Goal: Task Accomplishment & Management: Manage account settings

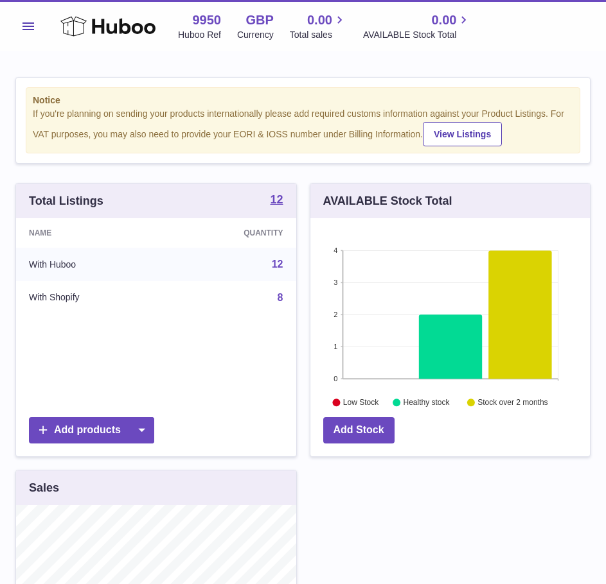
scroll to position [200, 279]
click at [38, 24] on button "Menu" at bounding box center [28, 26] width 26 height 26
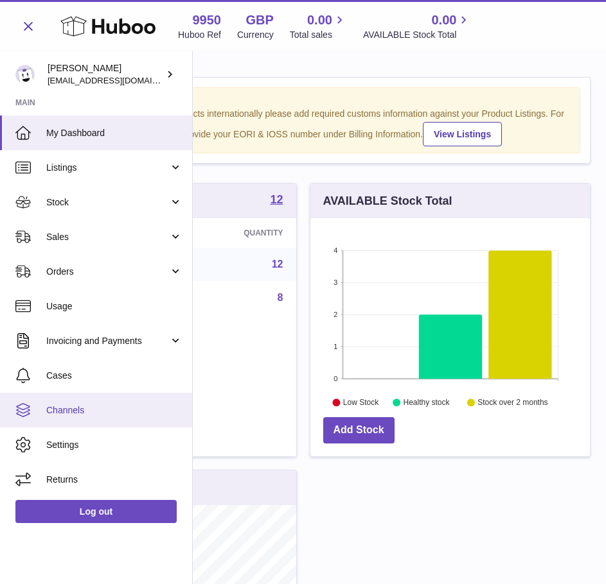
click at [89, 414] on span "Channels" at bounding box center [114, 411] width 136 height 12
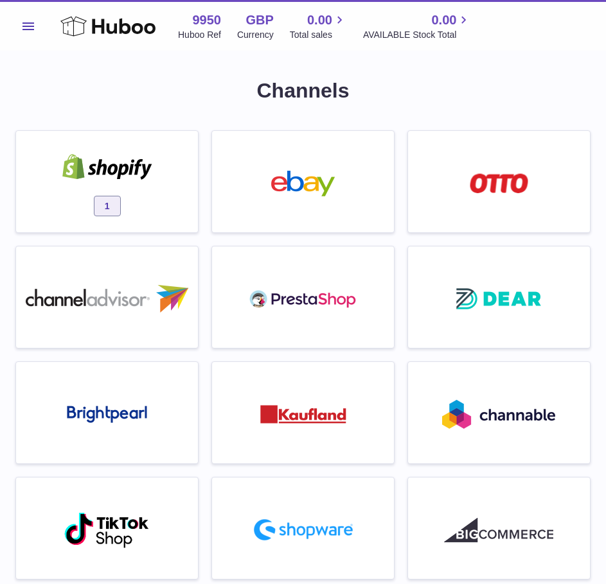
click at [84, 198] on div "1" at bounding box center [106, 185] width 169 height 82
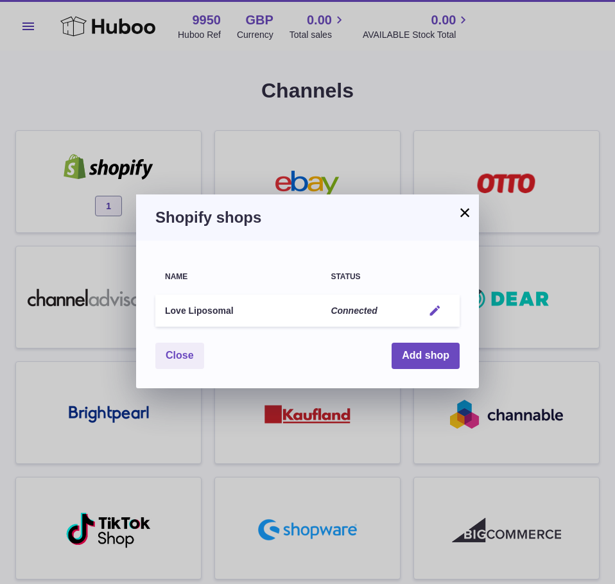
click at [439, 310] on em "button" at bounding box center [434, 310] width 13 height 13
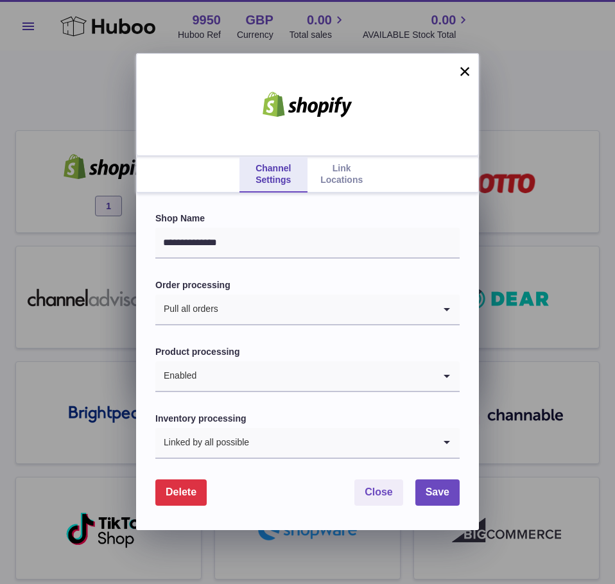
click at [331, 184] on link "Link Locations" at bounding box center [342, 175] width 68 height 36
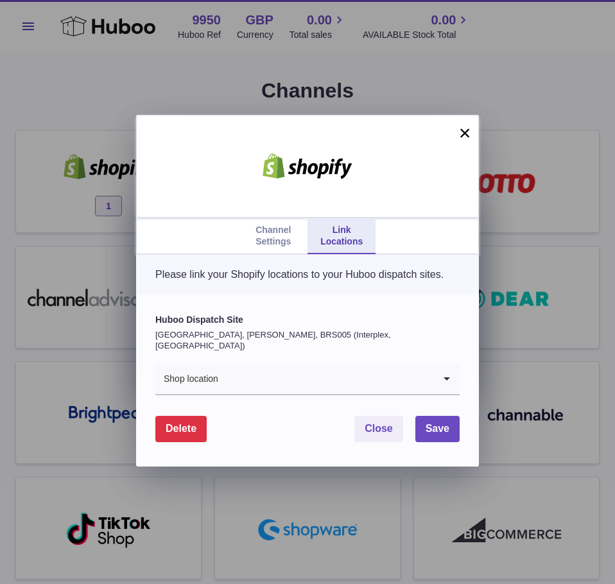
click at [260, 376] on input "Search for option" at bounding box center [326, 380] width 215 height 30
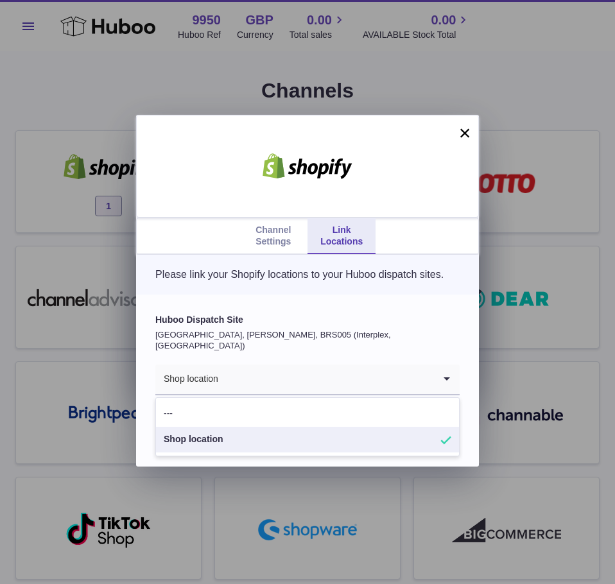
click at [252, 326] on label "Huboo Dispatch Site" at bounding box center [307, 320] width 304 height 12
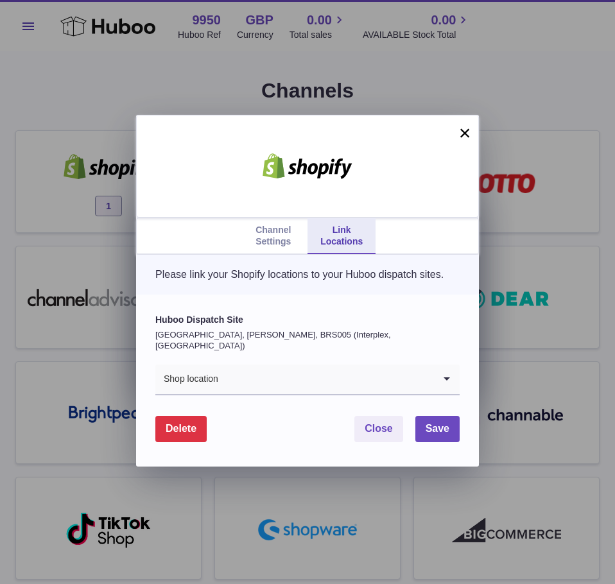
click at [464, 132] on button "×" at bounding box center [464, 132] width 15 height 15
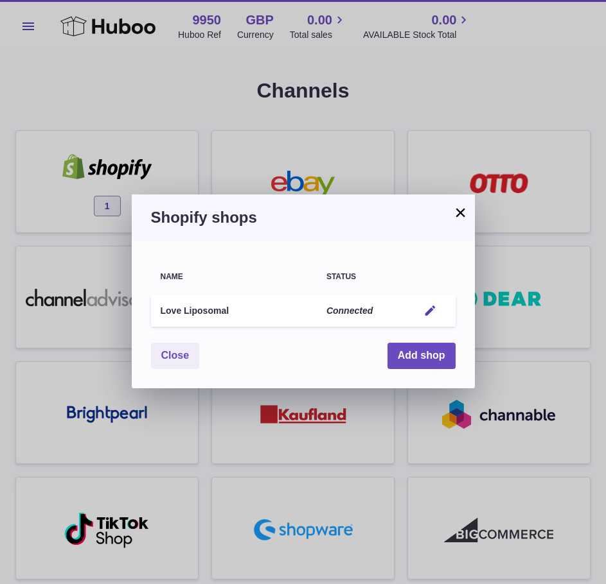
click at [429, 137] on div "× Shopify shops Name Status Love Liposomal Connected Edit You have not connecte…" at bounding box center [303, 292] width 606 height 584
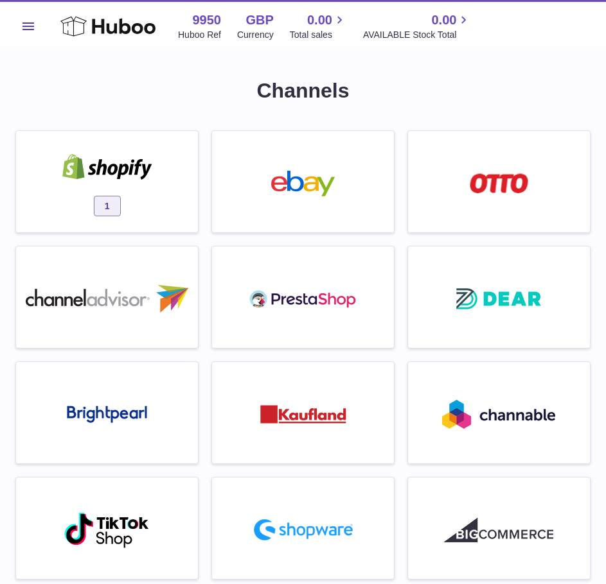
click at [166, 186] on div "1" at bounding box center [106, 185] width 169 height 82
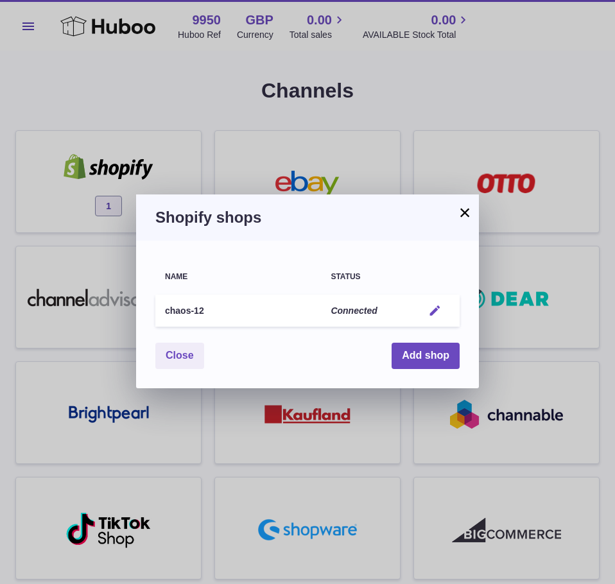
click at [444, 306] on button "Edit" at bounding box center [435, 310] width 24 height 13
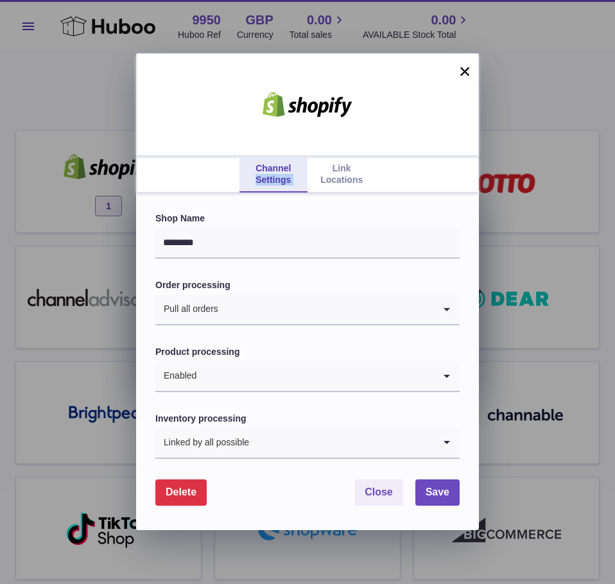
click at [346, 177] on ul "Channel Settings Link Locations" at bounding box center [308, 175] width 342 height 36
click at [364, 179] on link "Link Locations" at bounding box center [342, 175] width 68 height 36
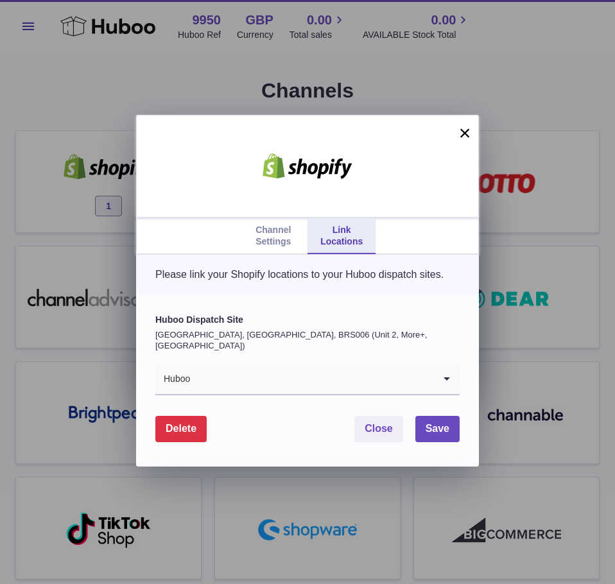
click at [274, 385] on input "Search for option" at bounding box center [312, 380] width 243 height 30
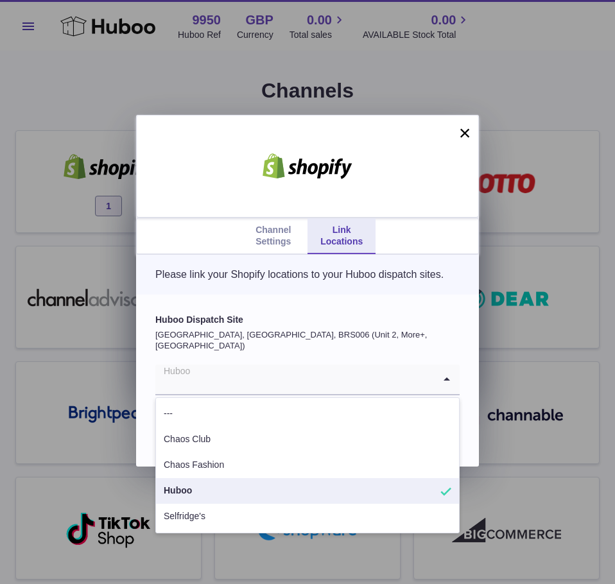
click at [261, 487] on li "Huboo" at bounding box center [307, 491] width 303 height 26
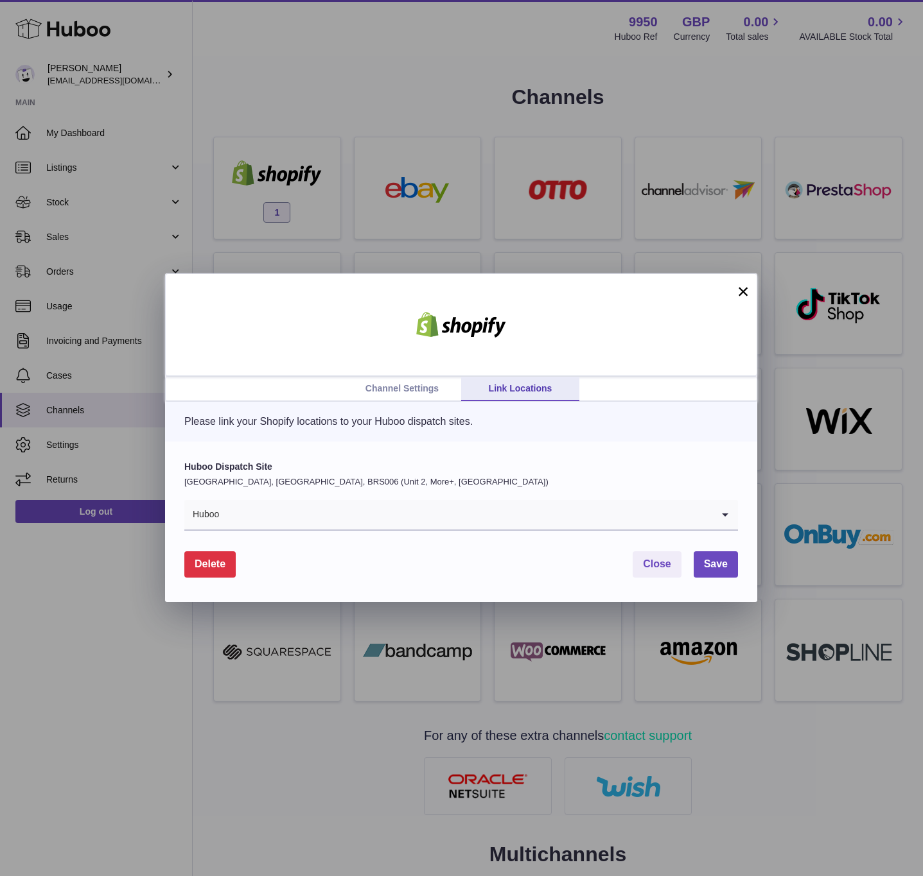
click at [605, 285] on button "×" at bounding box center [742, 291] width 15 height 15
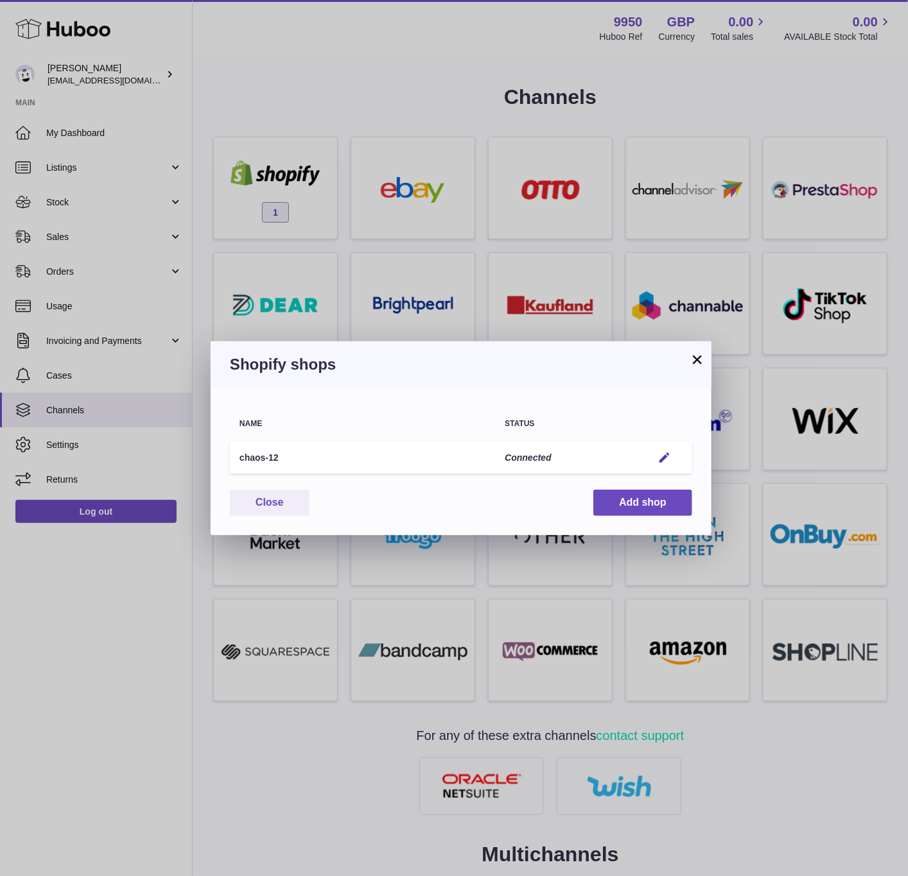
click at [605, 366] on button "×" at bounding box center [697, 359] width 15 height 15
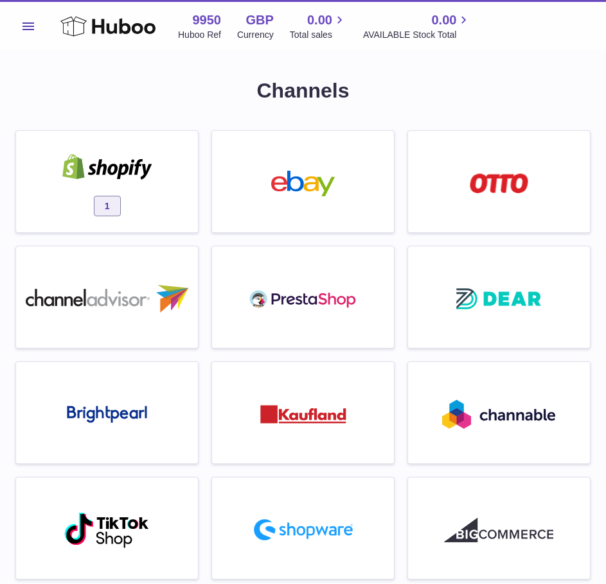
click at [121, 177] on img at bounding box center [107, 167] width 109 height 26
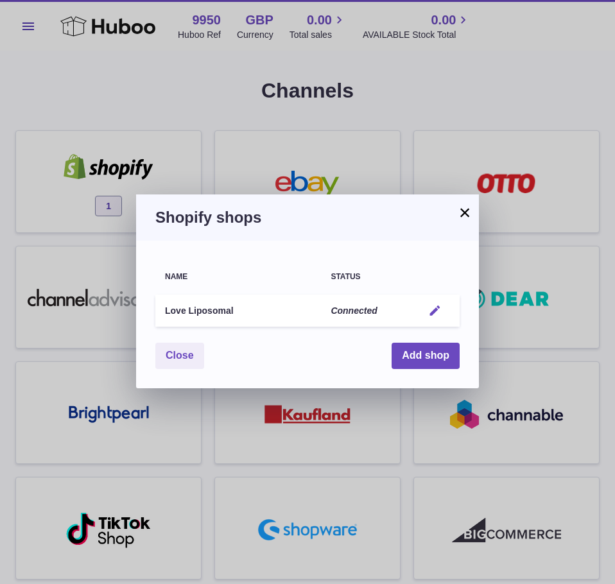
click at [427, 306] on button "Edit" at bounding box center [435, 310] width 24 height 13
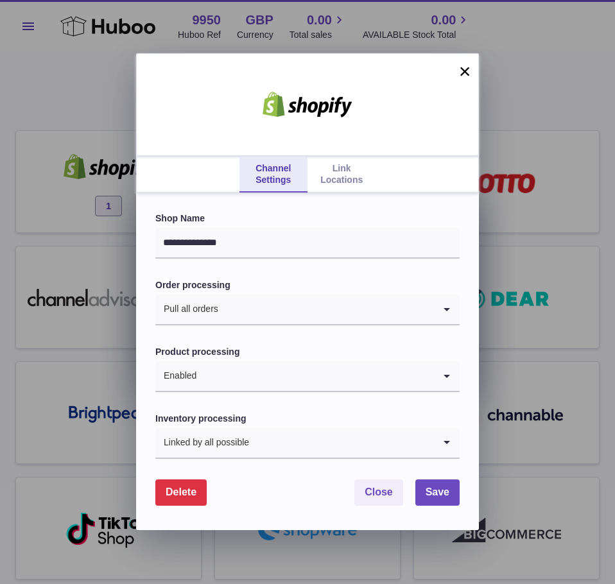
drag, startPoint x: 340, startPoint y: 149, endPoint x: 342, endPoint y: 165, distance: 16.2
click at [340, 150] on div at bounding box center [307, 104] width 343 height 103
click at [343, 169] on link "Link Locations" at bounding box center [342, 175] width 68 height 36
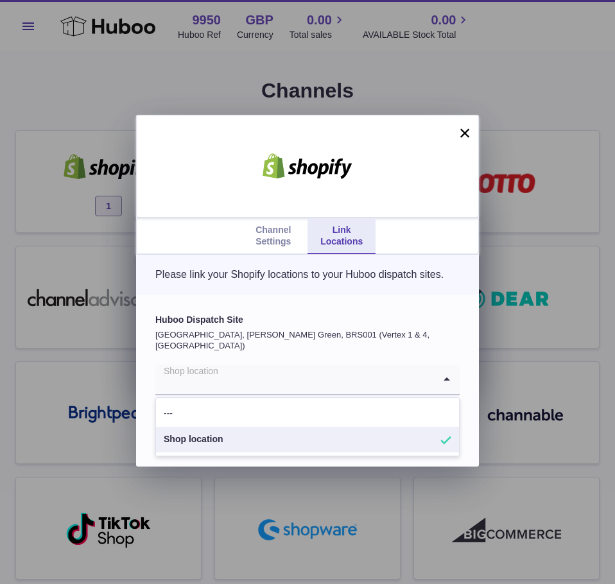
click at [275, 384] on input "Search for option" at bounding box center [294, 380] width 279 height 30
click at [254, 282] on p "Please link your Shopify locations to your Huboo dispatch sites." at bounding box center [307, 275] width 304 height 14
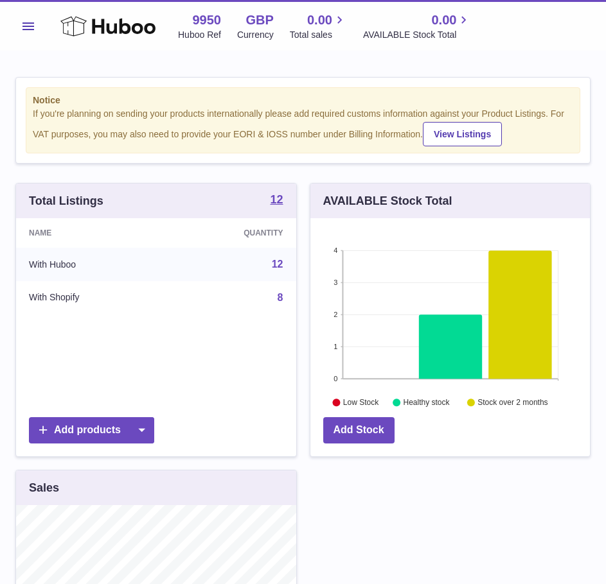
scroll to position [200, 279]
click at [110, 22] on icon at bounding box center [107, 26] width 95 height 26
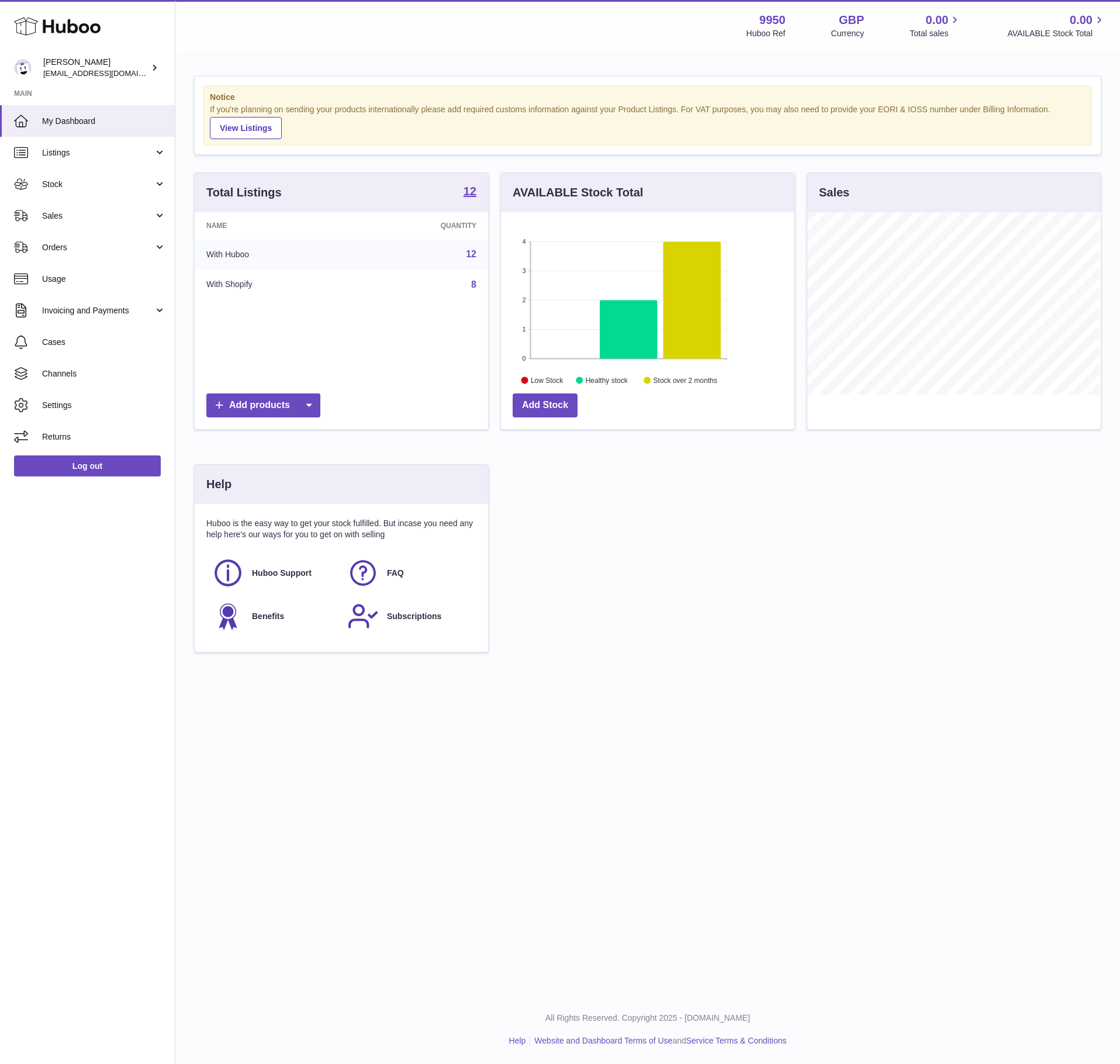
scroll to position [182, 292]
